Goal: Use online tool/utility: Utilize a website feature to perform a specific function

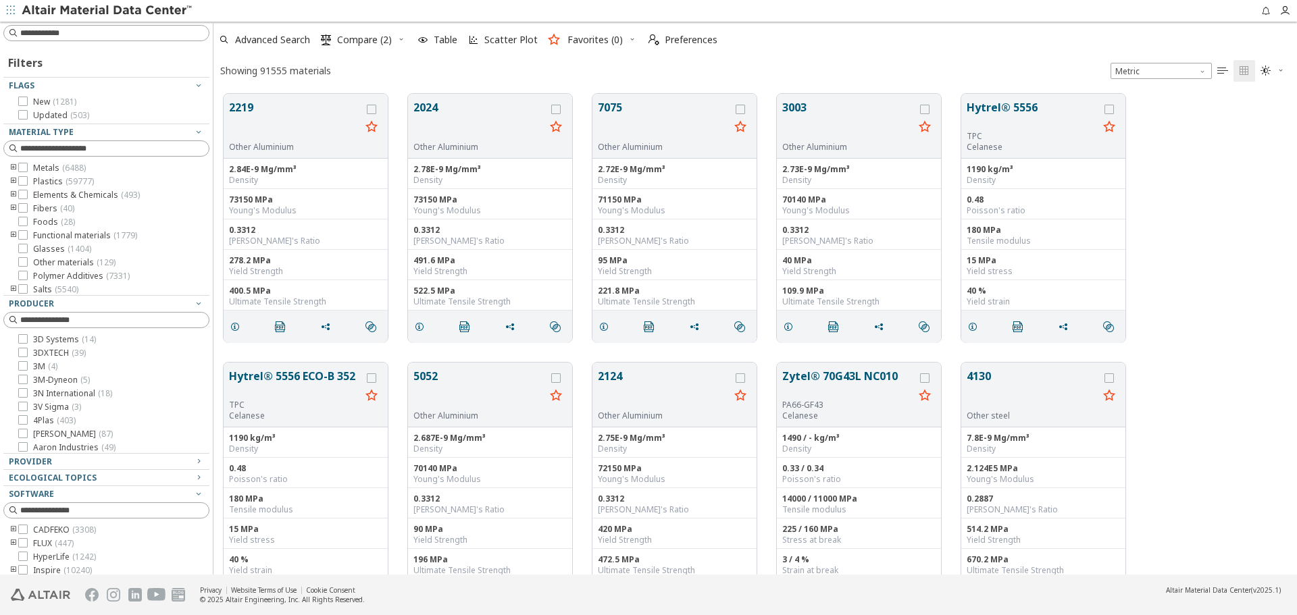
scroll to position [481, 1073]
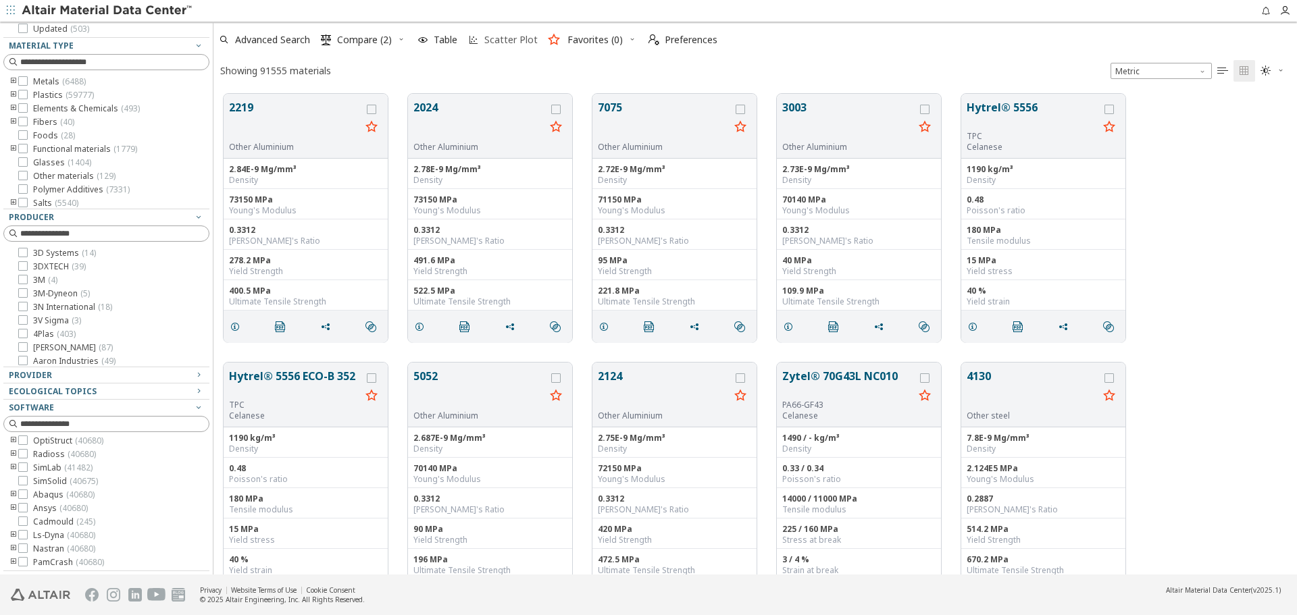
click at [500, 45] on span "Scatter Plot" at bounding box center [510, 39] width 53 height 9
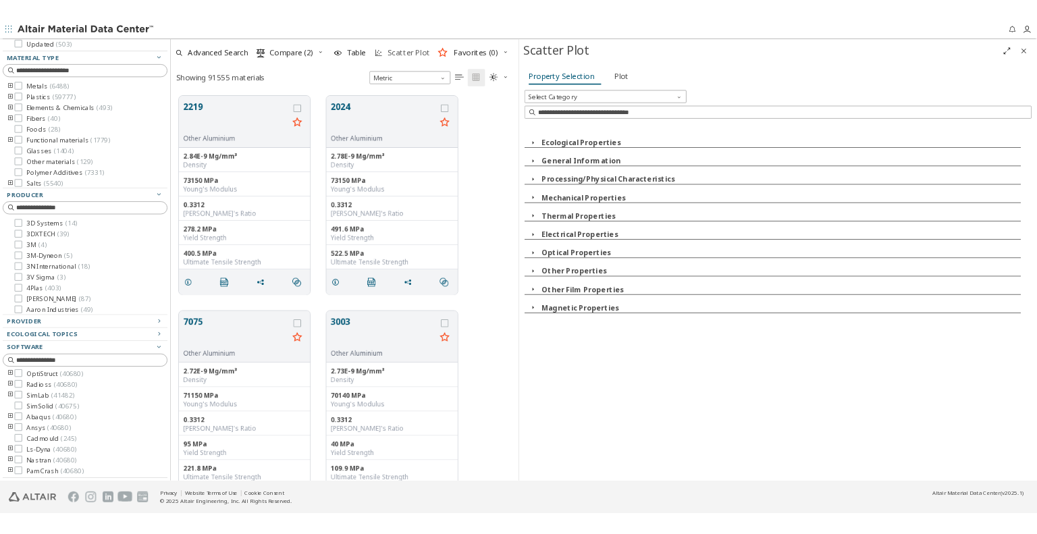
scroll to position [481, 425]
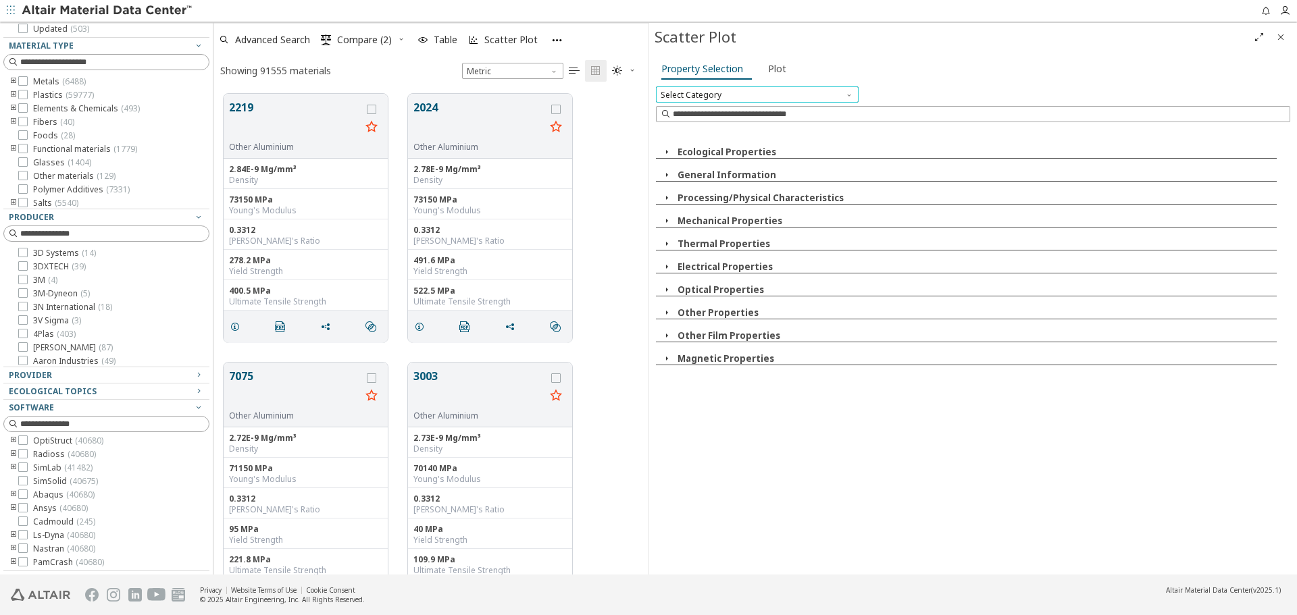
click at [742, 93] on span "Select Category" at bounding box center [757, 94] width 203 height 16
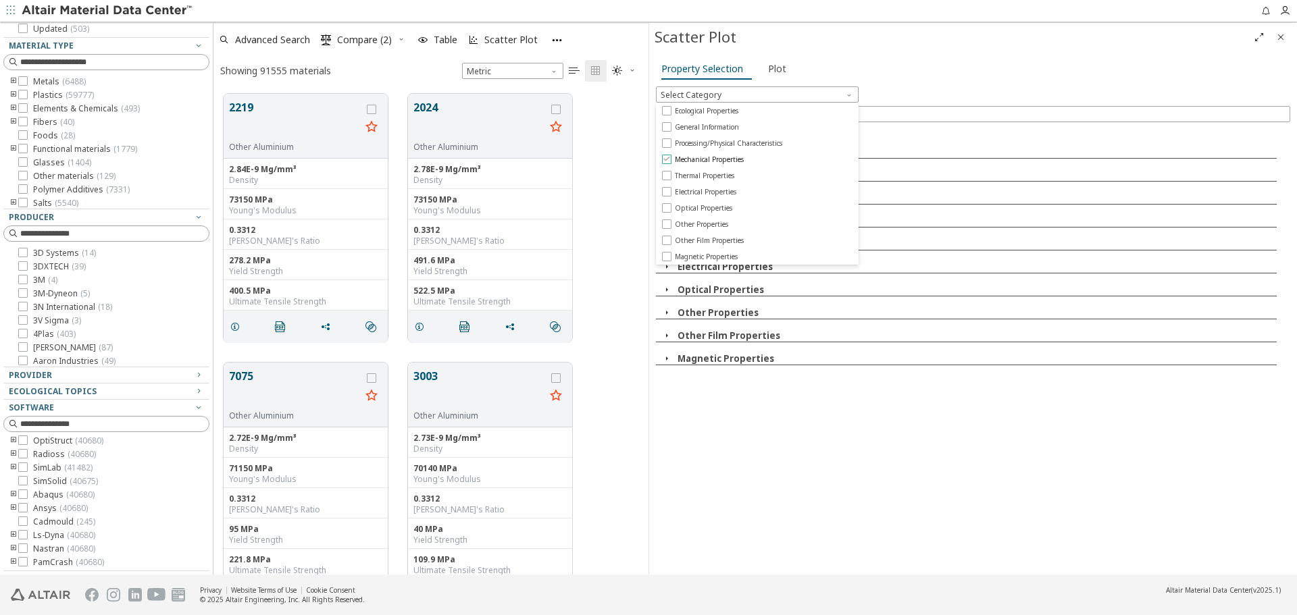
click at [738, 159] on span "Mechanical Properties" at bounding box center [709, 159] width 69 height 9
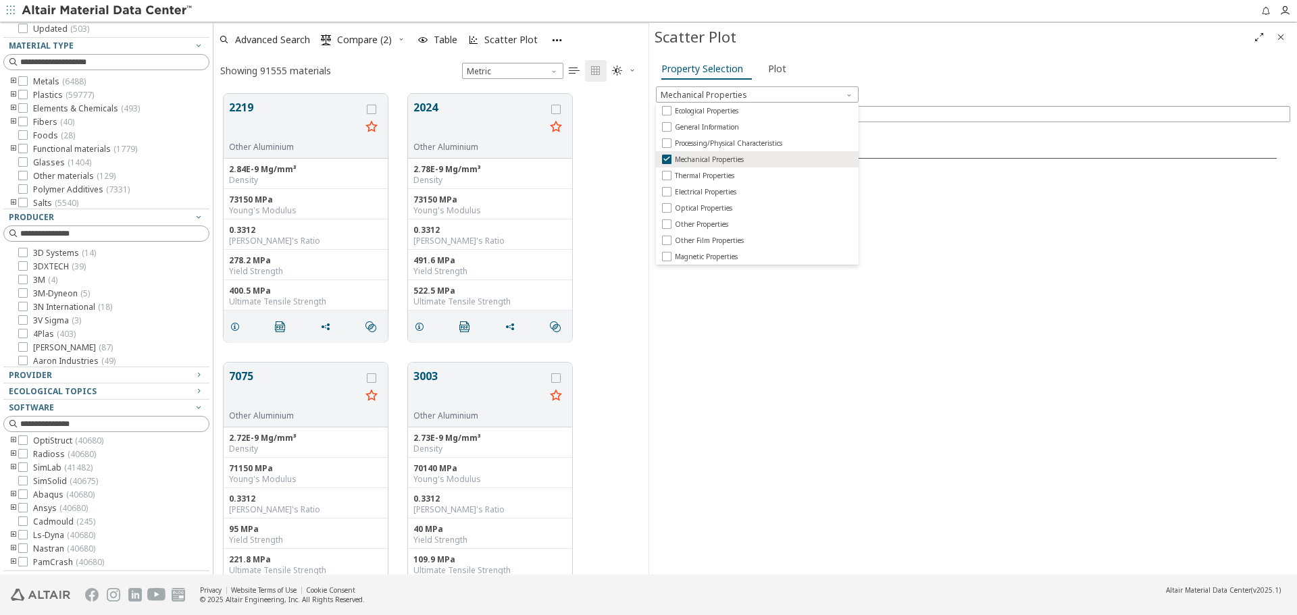
click at [986, 334] on div "Mechanical Properties X Y" at bounding box center [973, 350] width 634 height 443
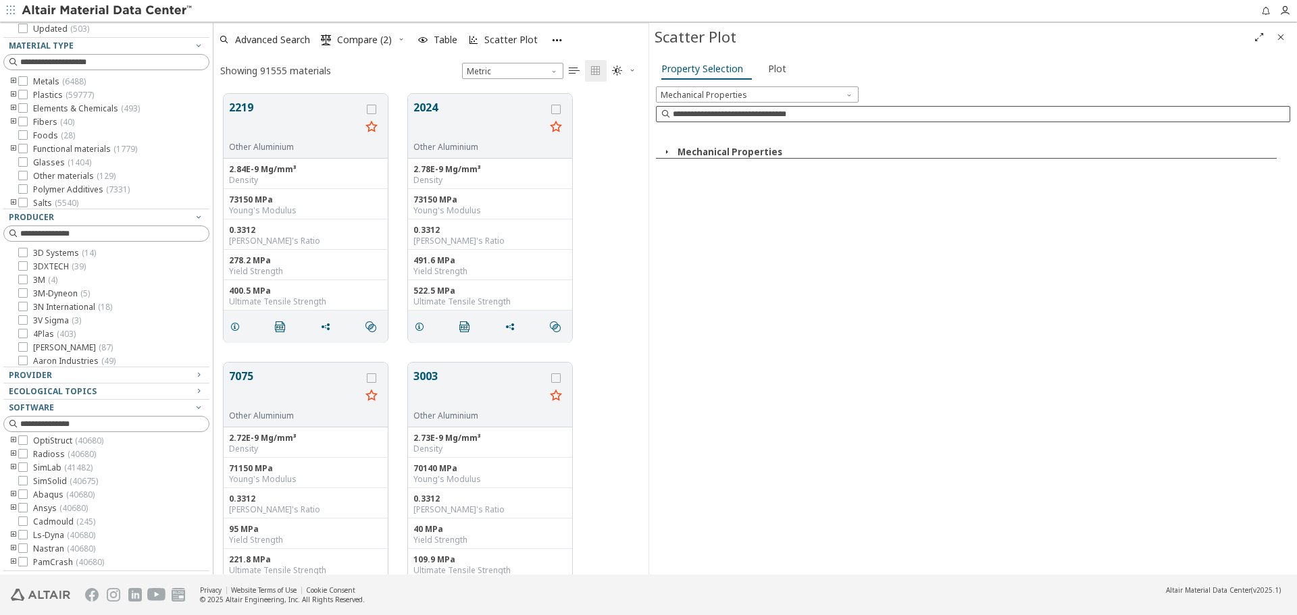
click at [771, 113] on input at bounding box center [981, 114] width 617 height 14
click at [875, 306] on div "Mechanical Properties X Y" at bounding box center [973, 350] width 634 height 443
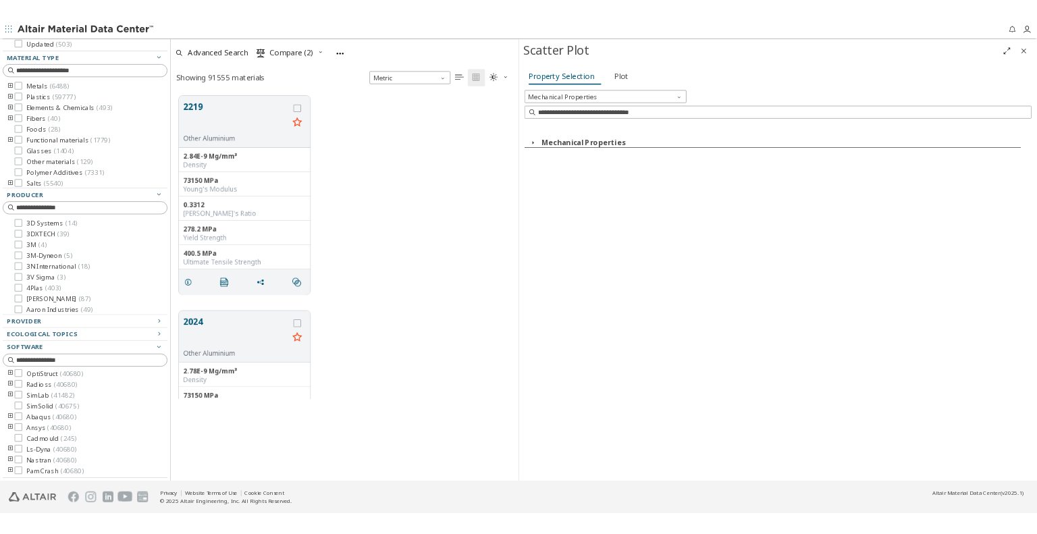
scroll to position [11, 11]
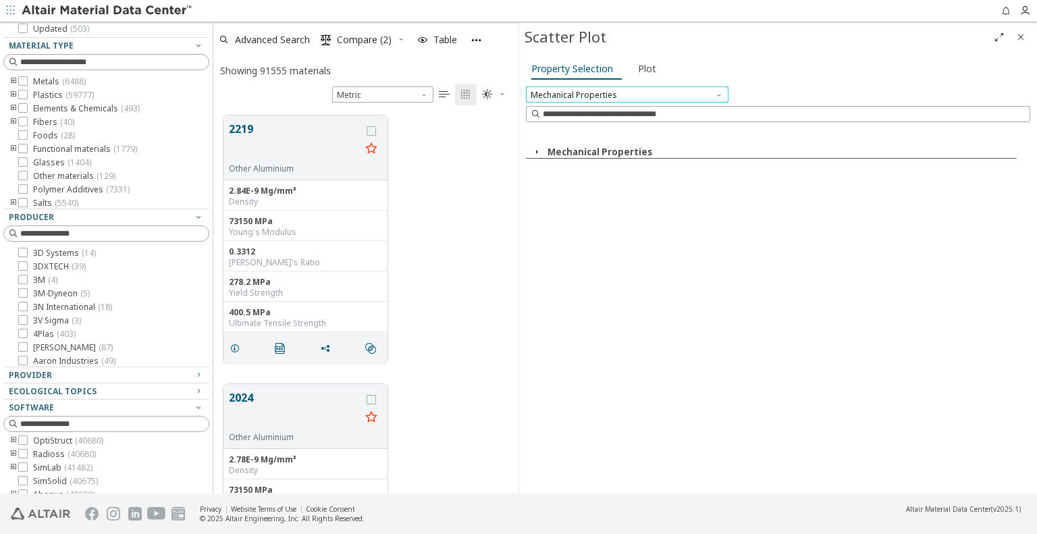
click at [654, 93] on span "Mechanical Properties" at bounding box center [627, 94] width 203 height 16
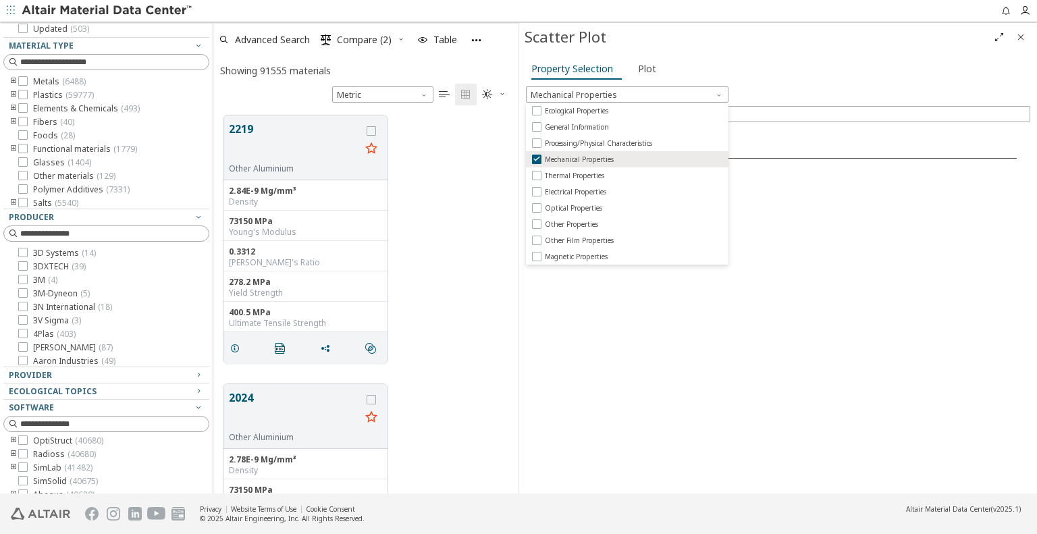
click at [725, 345] on div "Mechanical Properties X Y" at bounding box center [778, 310] width 505 height 362
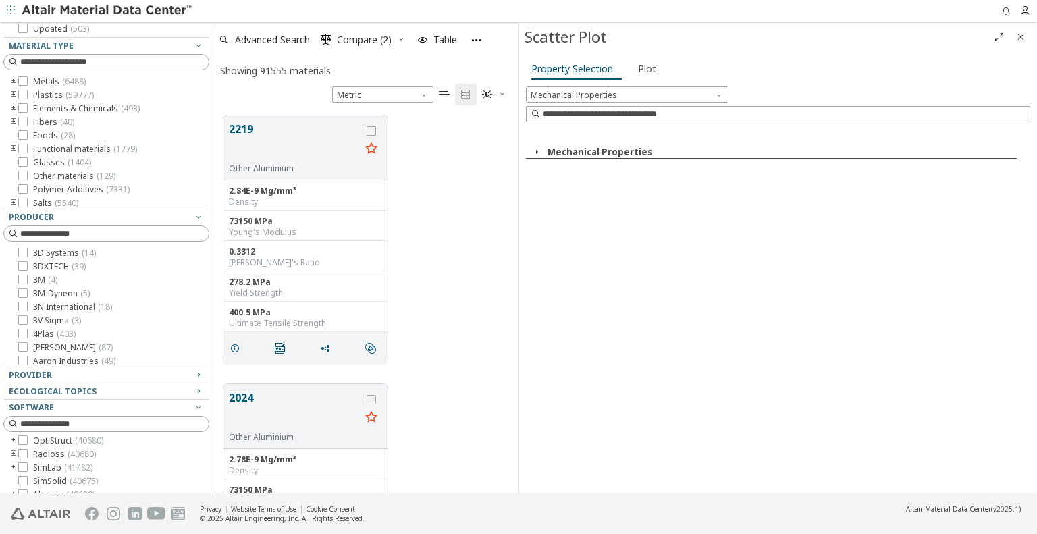
click at [536, 151] on icon "button" at bounding box center [537, 152] width 11 height 11
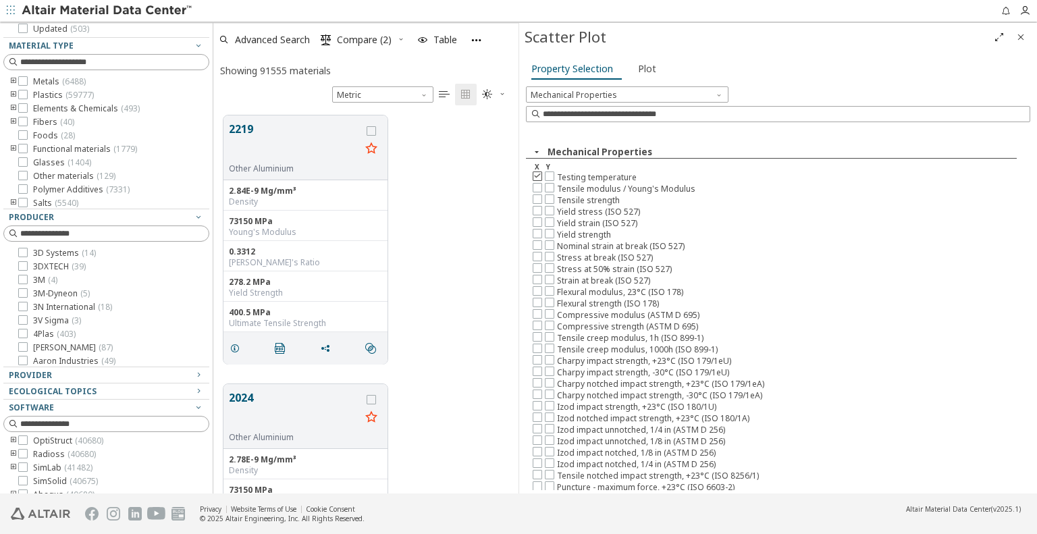
click at [535, 172] on icon at bounding box center [537, 175] width 9 height 9
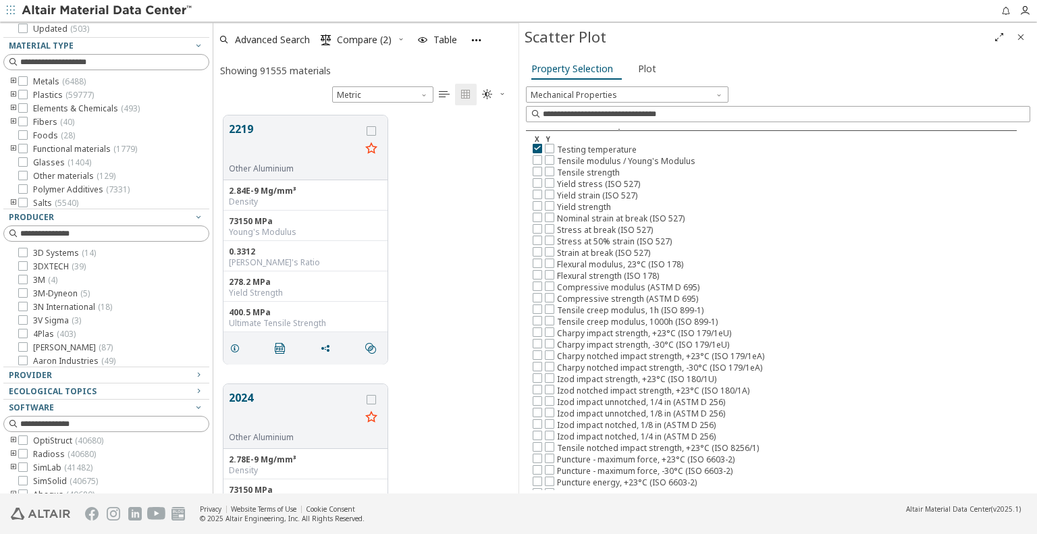
scroll to position [0, 0]
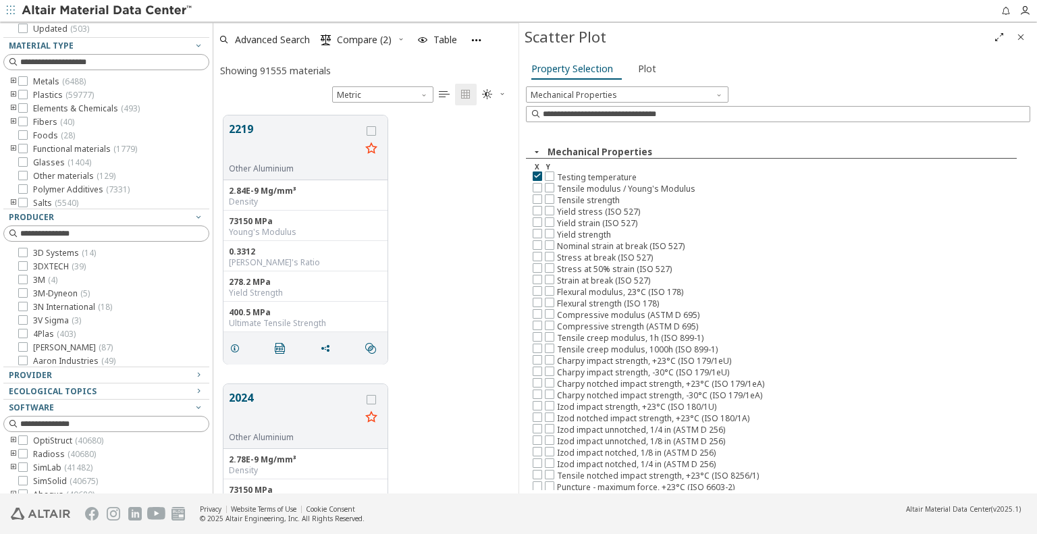
click at [994, 35] on icon "Full Screen" at bounding box center [999, 37] width 11 height 11
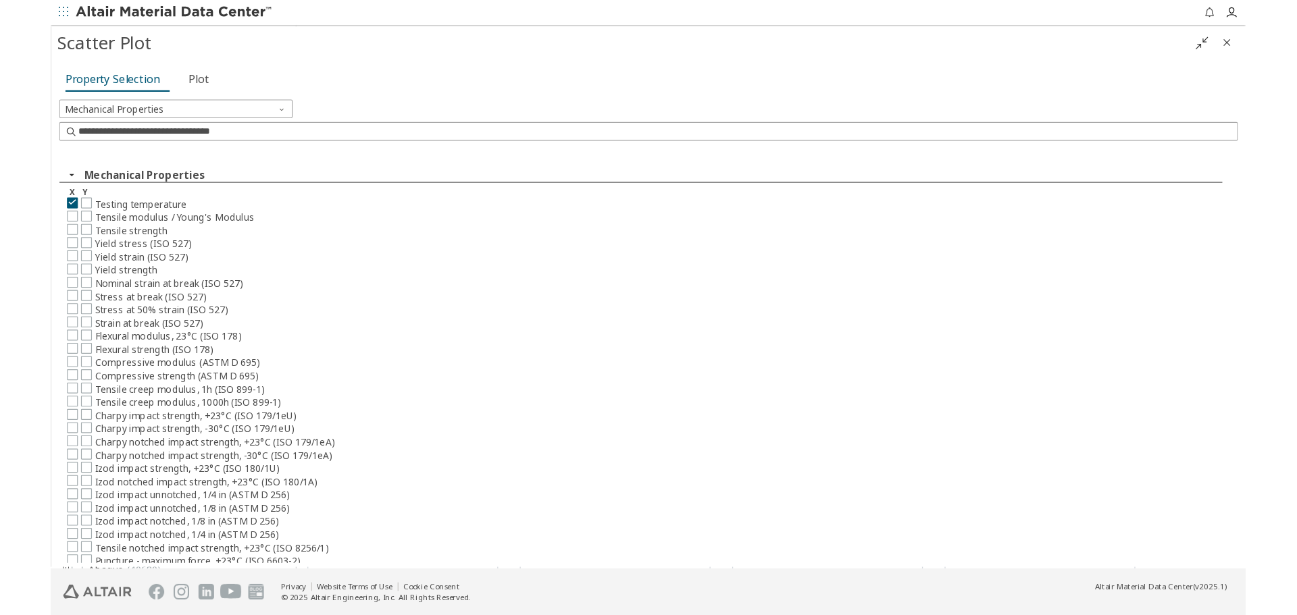
scroll to position [400, 813]
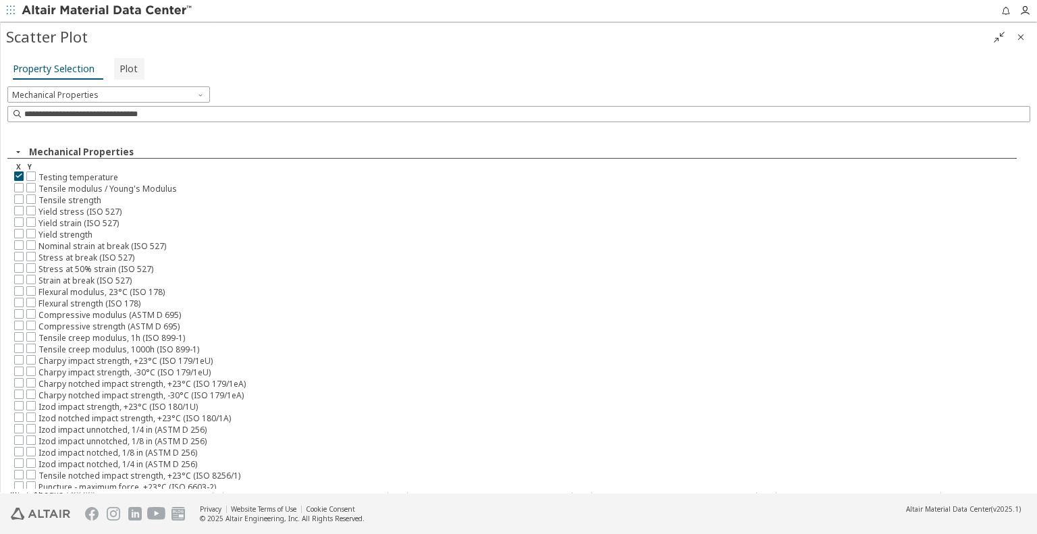
click at [123, 67] on span "Plot" at bounding box center [129, 69] width 18 height 22
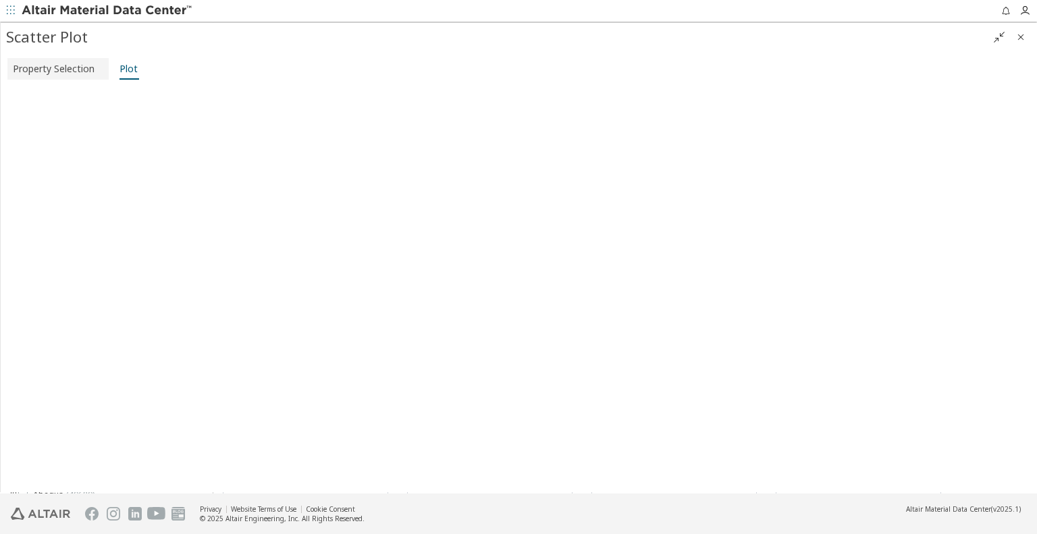
click at [41, 67] on span "Property Selection" at bounding box center [54, 69] width 82 height 22
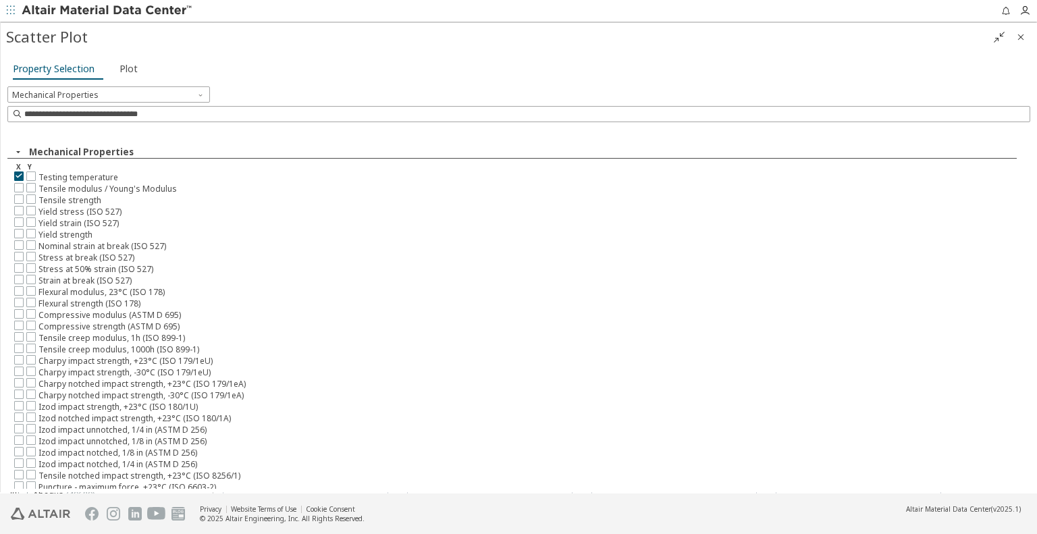
click at [18, 207] on div at bounding box center [102, 205] width 199 height 7
click at [22, 207] on div at bounding box center [102, 205] width 199 height 7
click at [14, 207] on div "Filters Flags New ( 1281 ) Updated ( 503 ) Material Type Metals ( 6488 ) Plasti…" at bounding box center [518, 258] width 1037 height 472
click at [18, 207] on icon at bounding box center [18, 209] width 9 height 9
click at [16, 172] on icon at bounding box center [18, 175] width 9 height 9
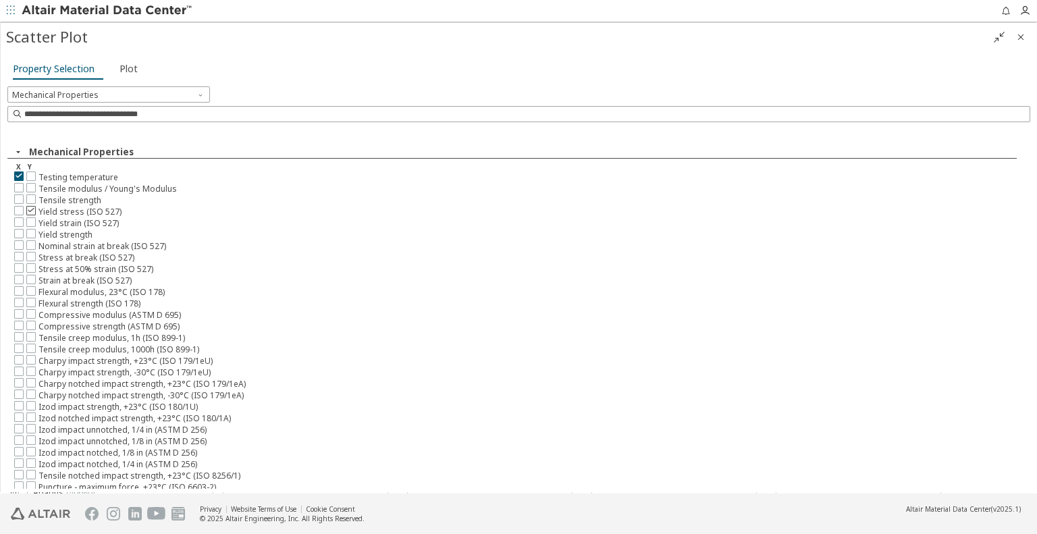
click at [28, 211] on icon at bounding box center [30, 209] width 9 height 9
click at [126, 70] on span "Plot" at bounding box center [129, 69] width 18 height 22
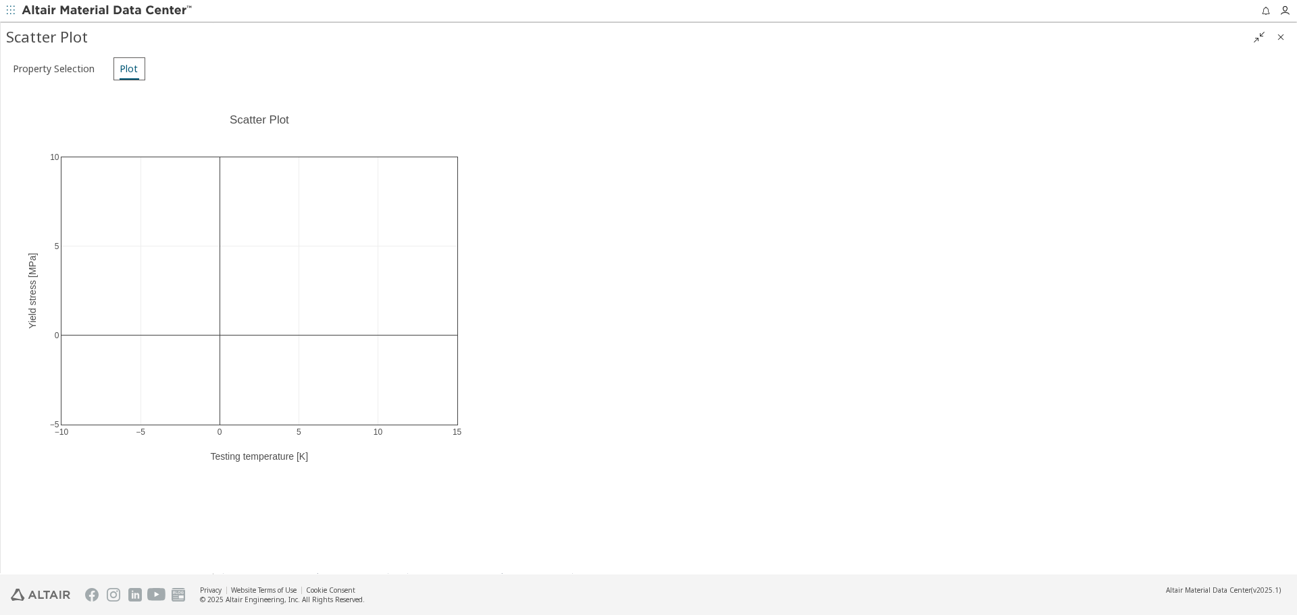
scroll to position [11, 11]
